Goal: Information Seeking & Learning: Find specific page/section

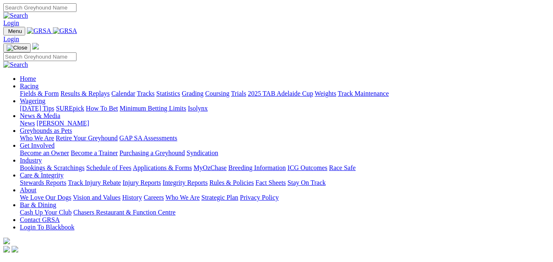
scroll to position [248, 0]
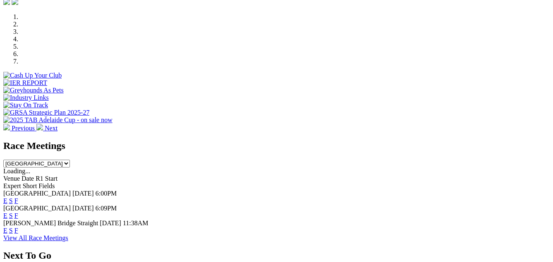
select select "[GEOGRAPHIC_DATA]"
click at [70, 160] on select "South Australia New South Wales Northern Territory Queensland Tasmania Victoria…" at bounding box center [36, 164] width 67 height 8
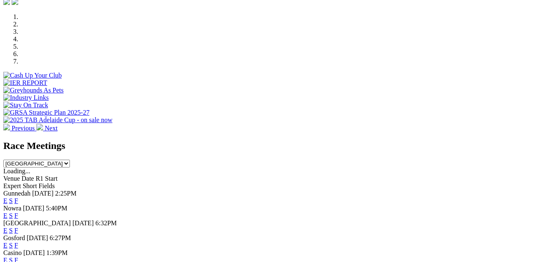
click at [18, 227] on link "F" at bounding box center [16, 230] width 4 height 7
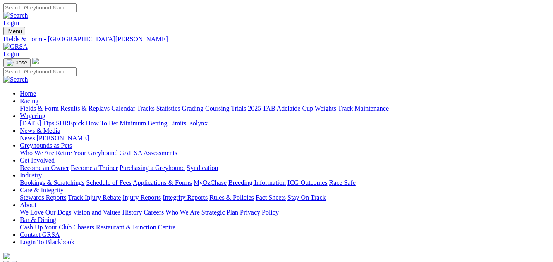
select select "QLD"
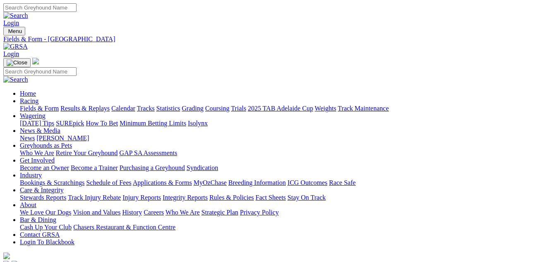
select select "VIC"
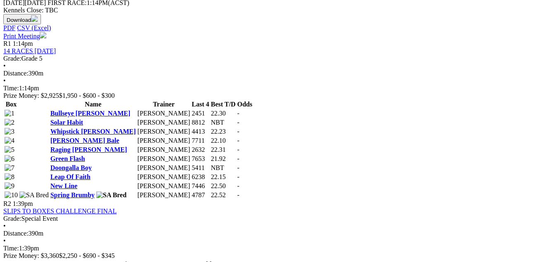
scroll to position [41, 0]
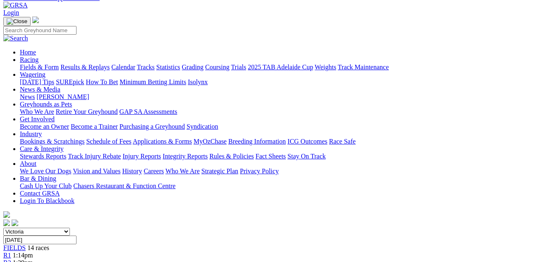
click at [70, 228] on select "South Australia New South Wales Northern Territory Queensland Tasmania Victoria…" at bounding box center [36, 232] width 67 height 8
select select "NSW"
click at [18, 228] on select "South Australia New South Wales Northern Territory Queensland Tasmania Victoria…" at bounding box center [36, 232] width 67 height 8
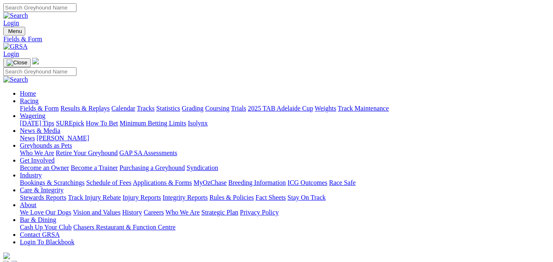
select select "VIC"
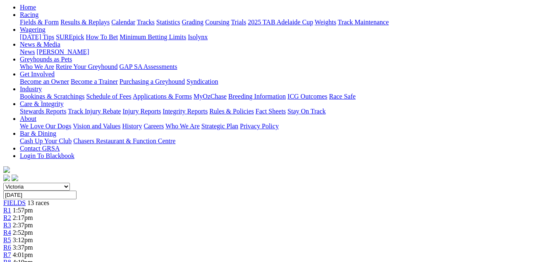
scroll to position [83, 0]
